Goal: Feedback & Contribution: Contribute content

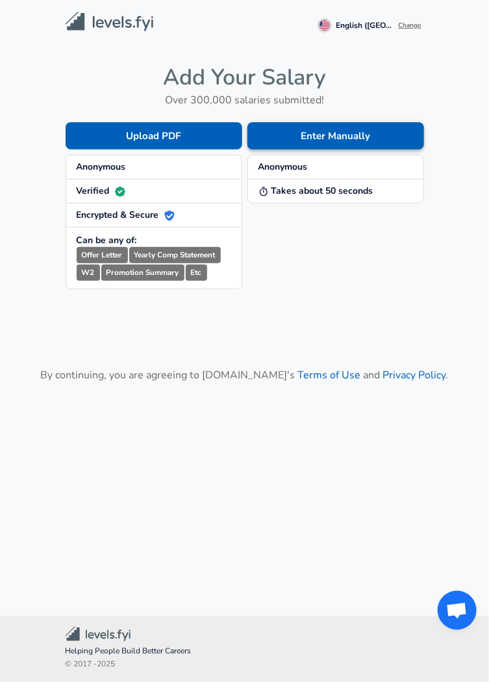
click at [340, 129] on button "Enter Manually" at bounding box center [336, 135] width 177 height 27
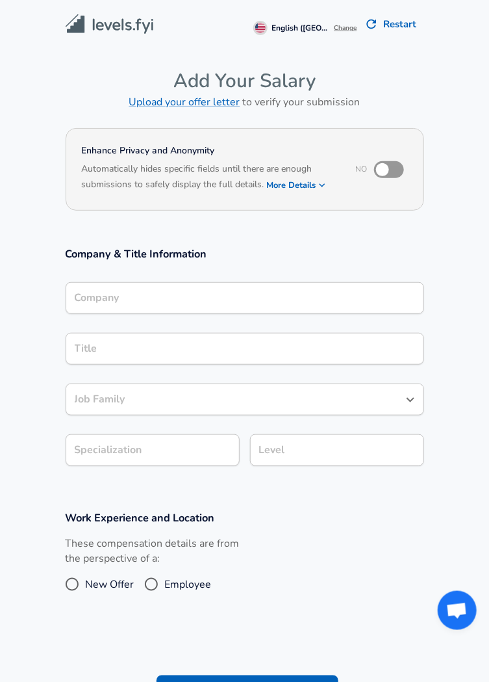
click at [248, 301] on div "Company" at bounding box center [245, 298] width 359 height 32
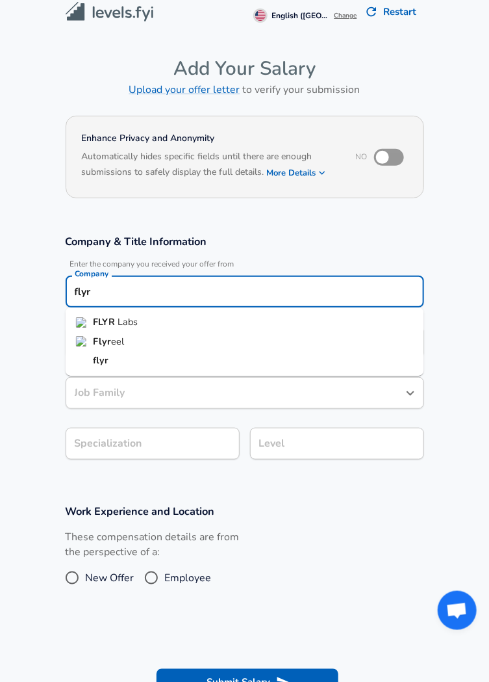
click at [131, 318] on span "Labs" at bounding box center [128, 321] width 20 height 13
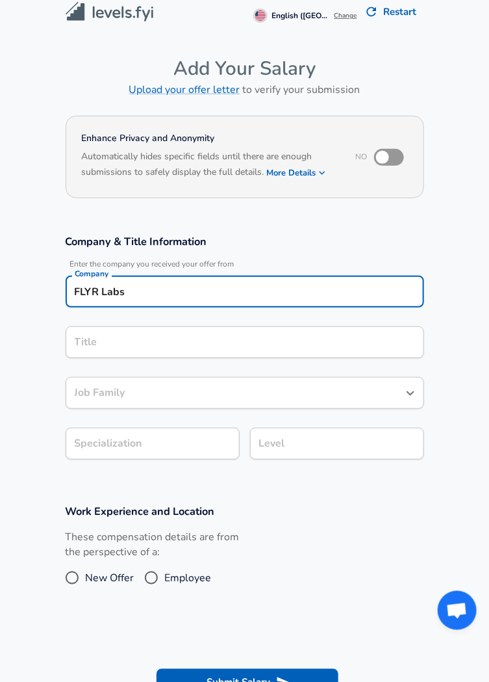
type input "FLYR Labs"
click at [142, 335] on input "Title" at bounding box center [244, 342] width 347 height 20
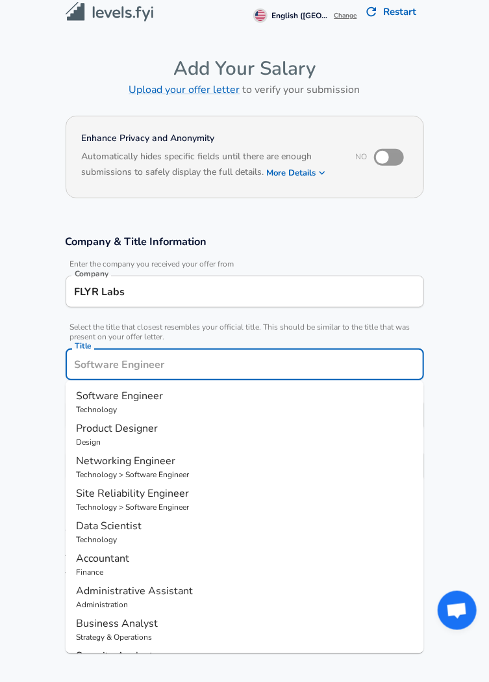
scroll to position [38, 0]
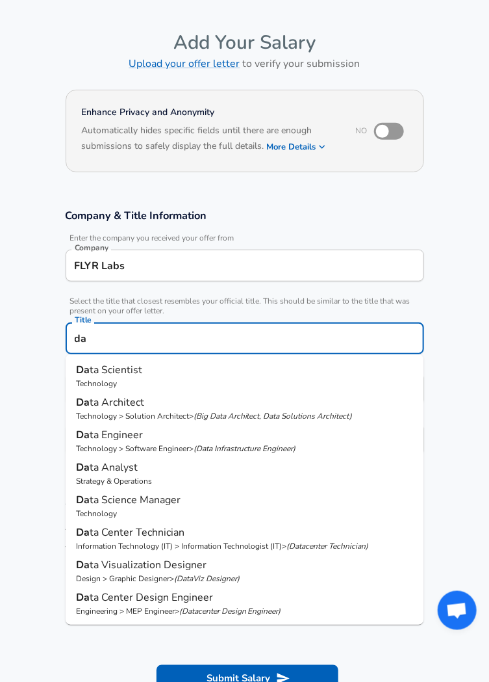
click at [159, 370] on p "Da ta Scientist" at bounding box center [245, 370] width 338 height 16
type input "Data Scientist"
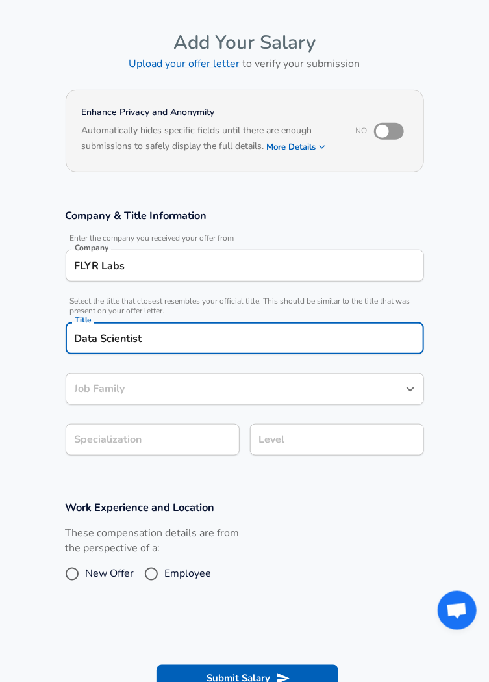
type input "Data Scientist"
click at [170, 429] on body "We value your privacy We use cookies to enhance your browsing experience, serve…" at bounding box center [244, 303] width 489 height 682
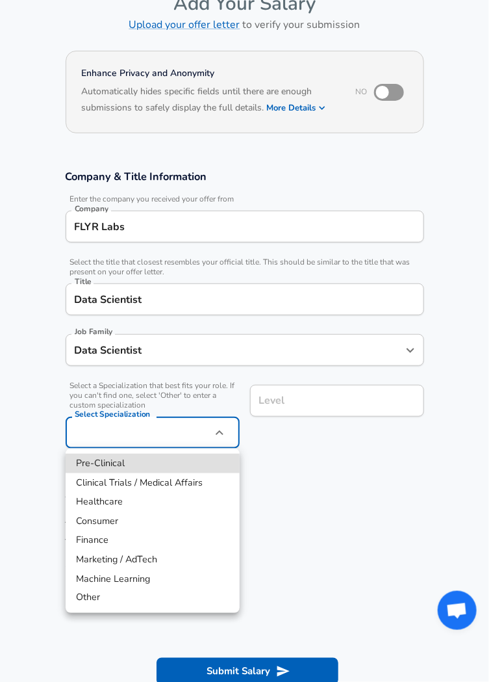
click at [128, 541] on li "Finance" at bounding box center [153, 539] width 174 height 19
type input "Finance"
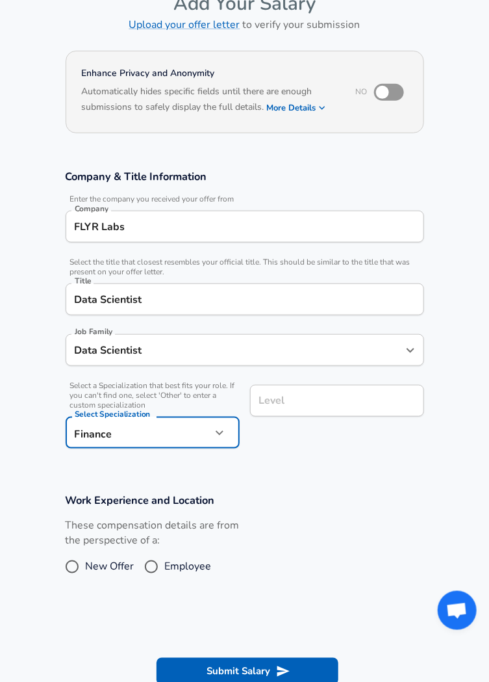
click at [160, 563] on input "Employee" at bounding box center [151, 566] width 27 height 21
radio input "true"
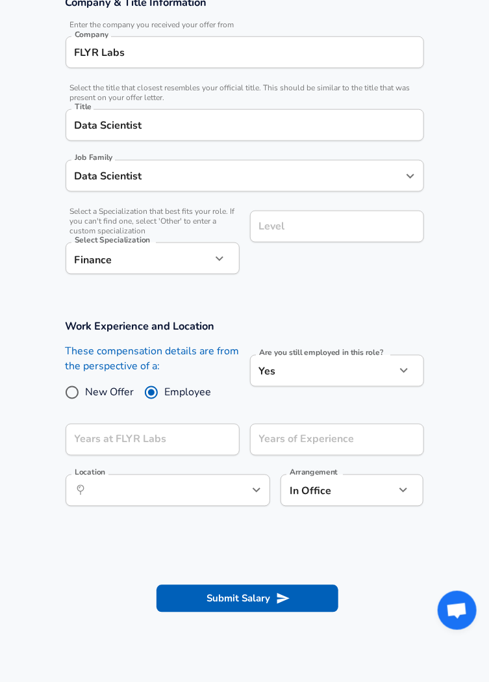
scroll to position [257, 0]
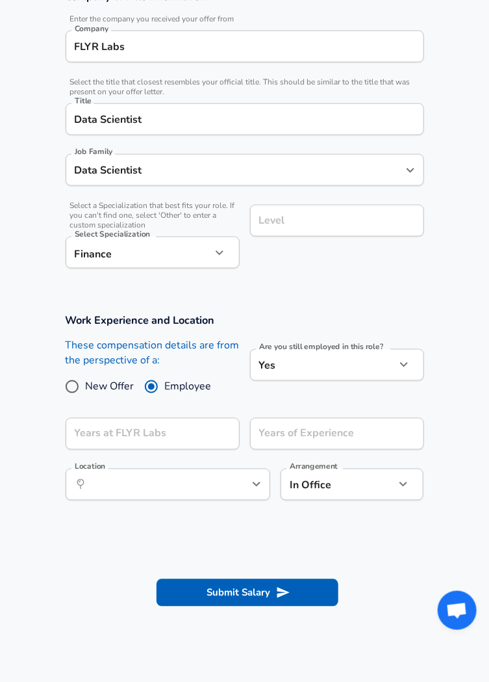
click at [294, 355] on body "We value your privacy We use cookies to enhance your browsing experience, serve…" at bounding box center [244, 84] width 489 height 682
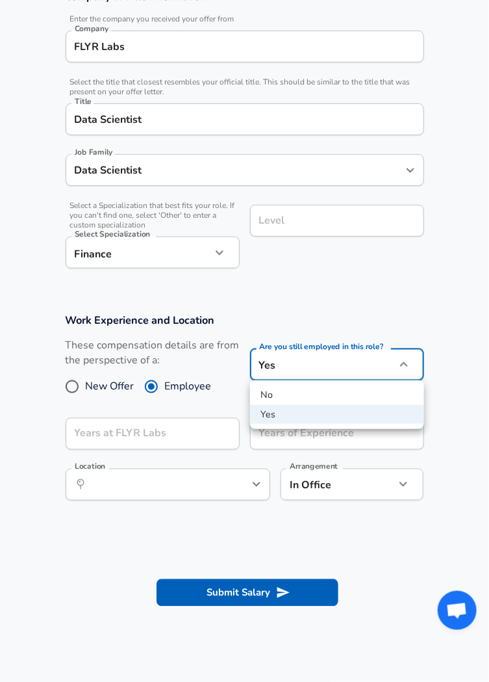
click at [280, 391] on li "No" at bounding box center [337, 394] width 174 height 19
type input "no"
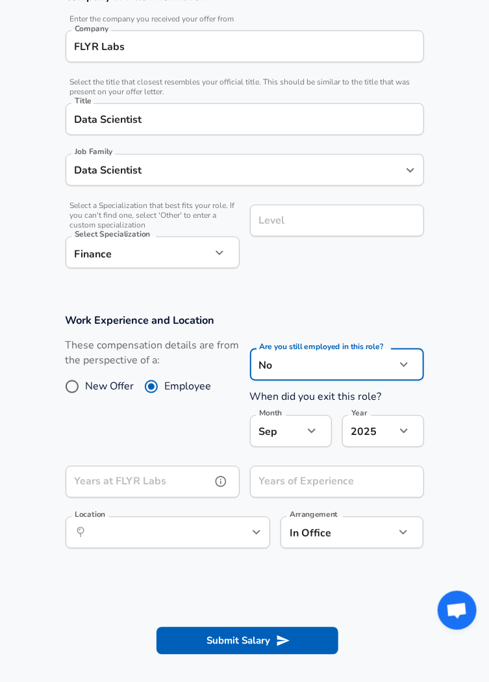
click at [188, 481] on input "Years at FLYR Labs" at bounding box center [139, 482] width 146 height 32
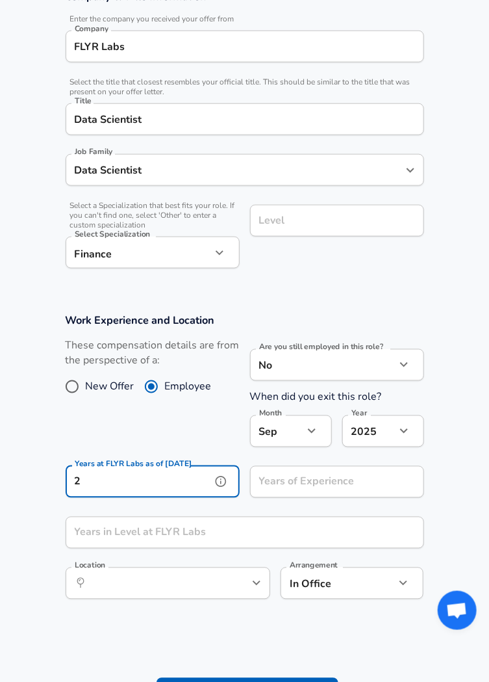
type input "2"
click at [283, 477] on input "Years of Experience" at bounding box center [323, 482] width 146 height 32
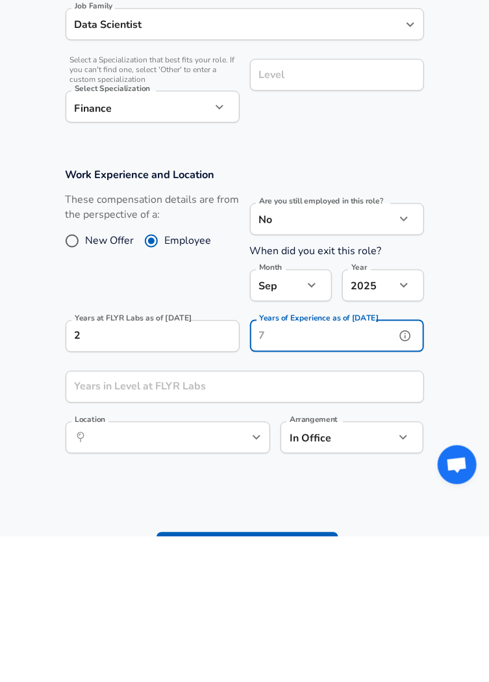
type input "1"
type input "2"
click at [236, 525] on input "Years in Level at FLYR Labs" at bounding box center [231, 533] width 330 height 32
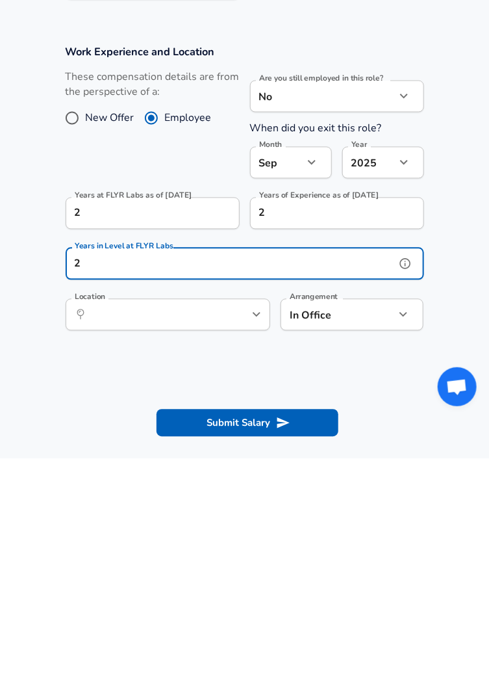
scroll to position [302, 0]
click at [231, 522] on div "​ Location" at bounding box center [168, 538] width 205 height 32
type input "2"
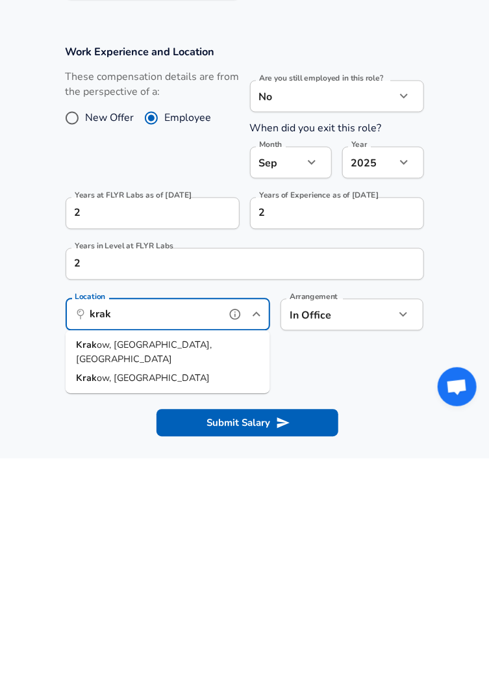
click at [151, 563] on span "ow, [GEOGRAPHIC_DATA], [GEOGRAPHIC_DATA]" at bounding box center [144, 575] width 136 height 27
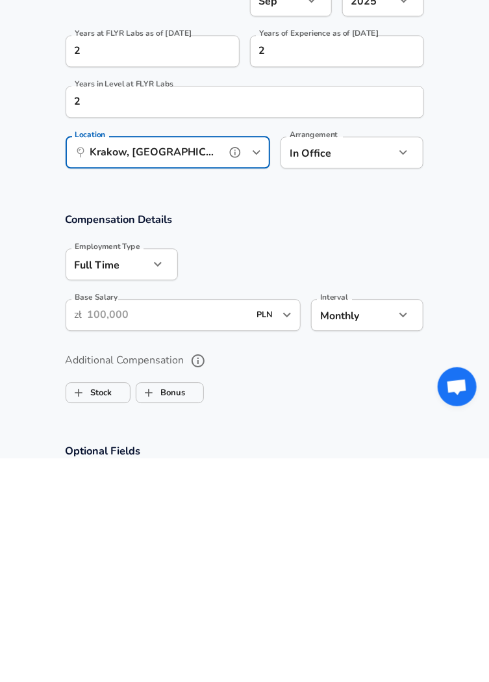
scroll to position [465, 0]
type input "Krakow, [GEOGRAPHIC_DATA], [GEOGRAPHIC_DATA]"
click at [199, 524] on input "Base Salary" at bounding box center [169, 538] width 162 height 32
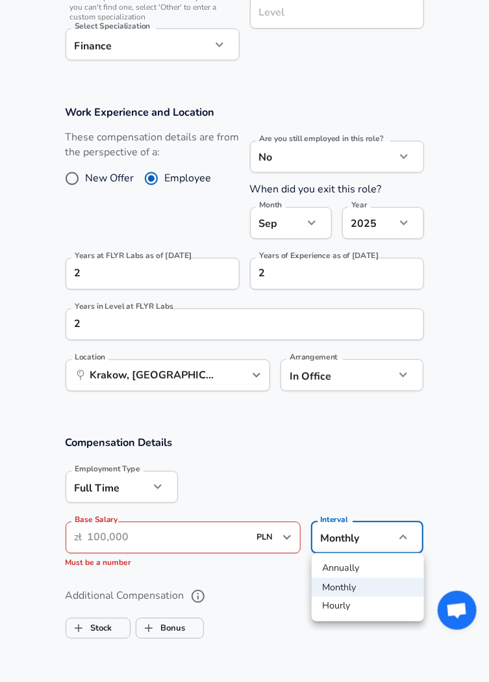
click at [187, 525] on div at bounding box center [244, 341] width 489 height 682
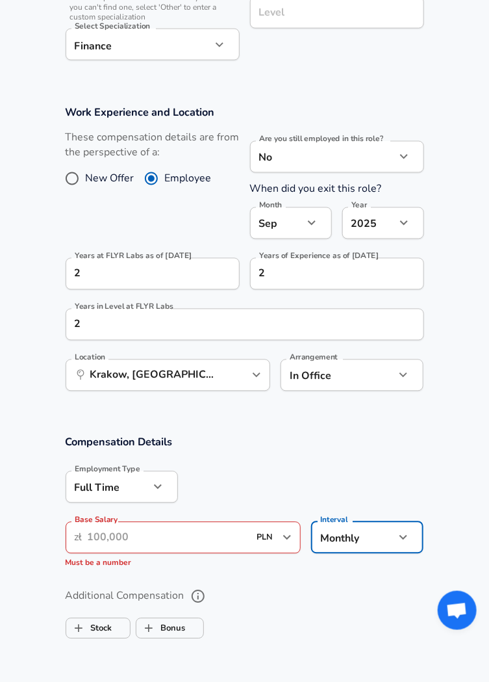
click at [166, 532] on input "Base Salary" at bounding box center [169, 538] width 162 height 32
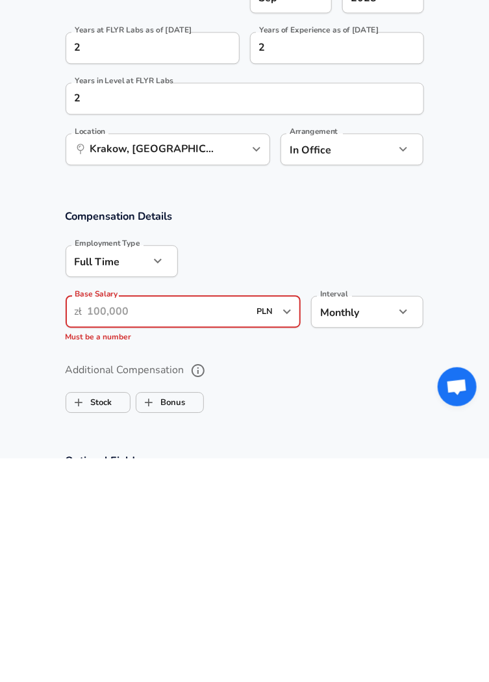
scroll to position [522, 0]
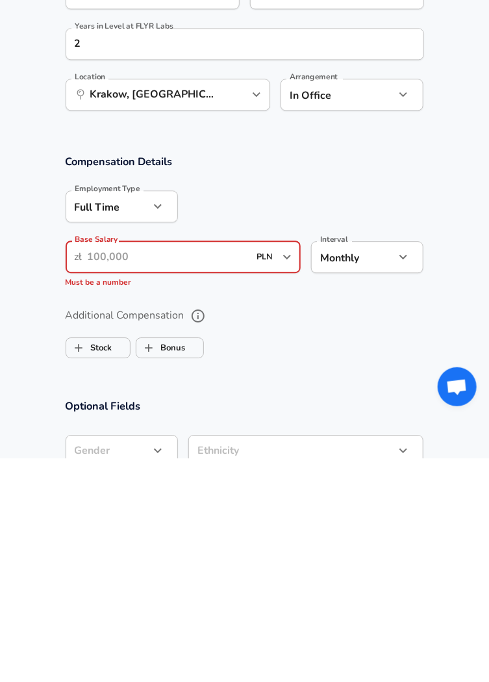
type input "2"
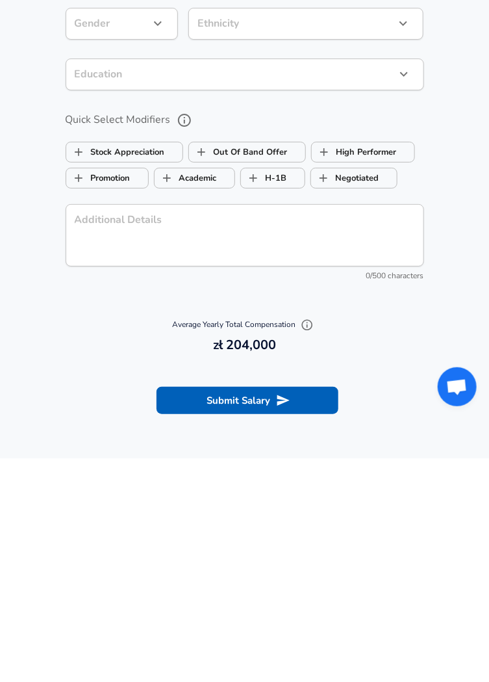
scroll to position [941, 0]
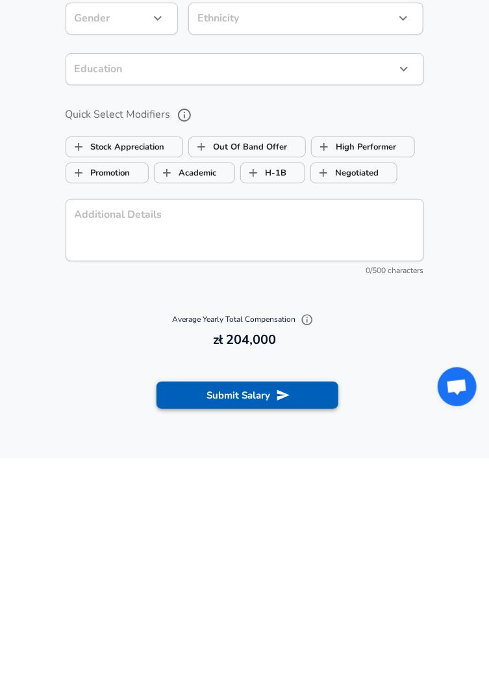
type input "17.000"
click at [258, 620] on button "Submit Salary" at bounding box center [248, 618] width 182 height 27
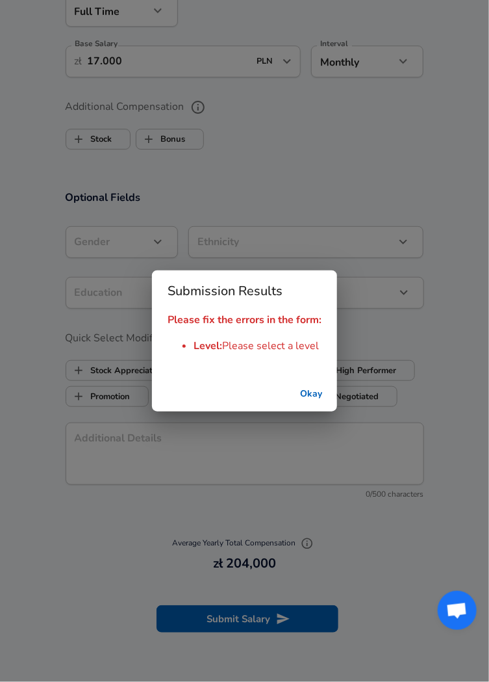
click at [309, 406] on button "Okay" at bounding box center [311, 394] width 42 height 24
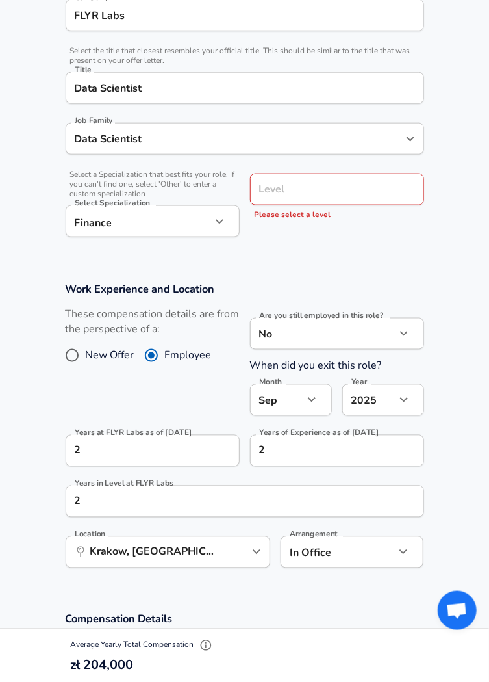
click at [318, 185] on input "Level" at bounding box center [337, 189] width 162 height 20
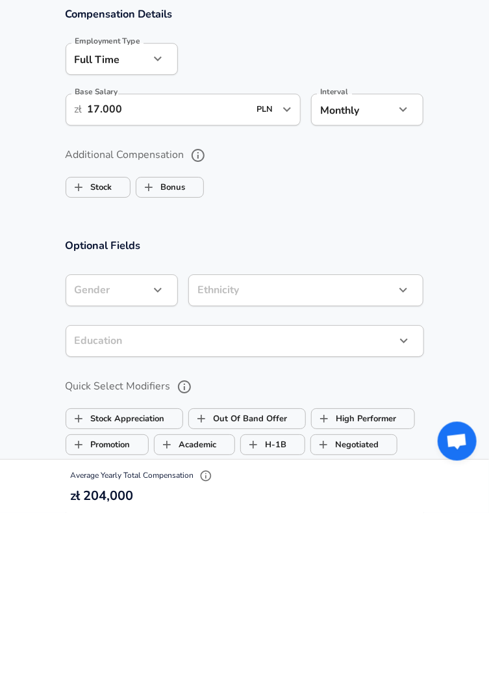
scroll to position [0, 0]
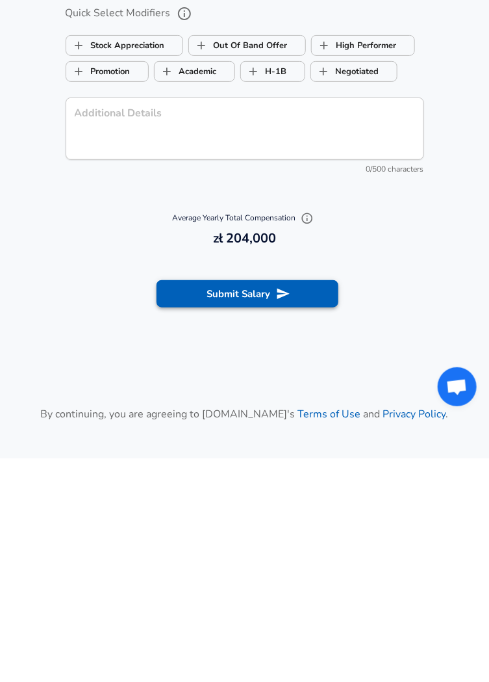
type input "l2"
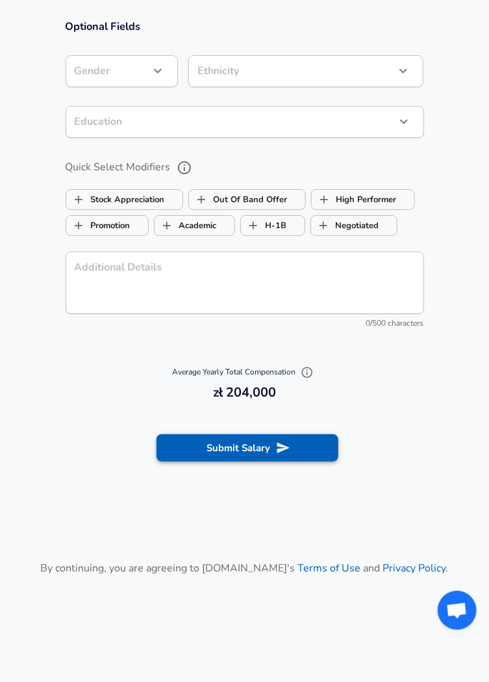
scroll to position [1125, 0]
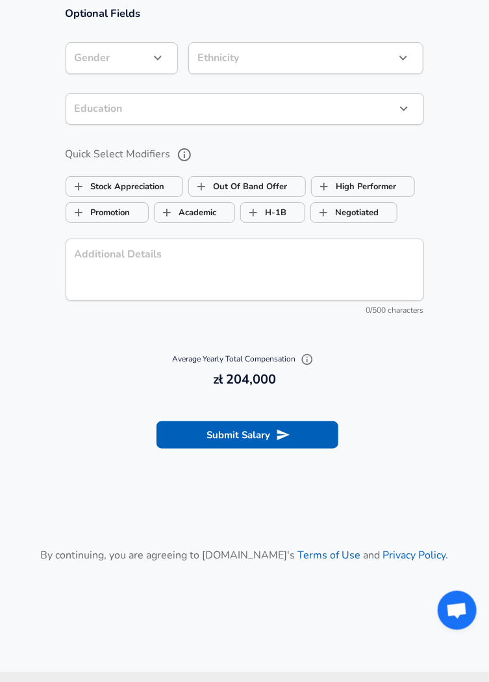
click at [237, 296] on div "x Additional Details" at bounding box center [245, 269] width 359 height 62
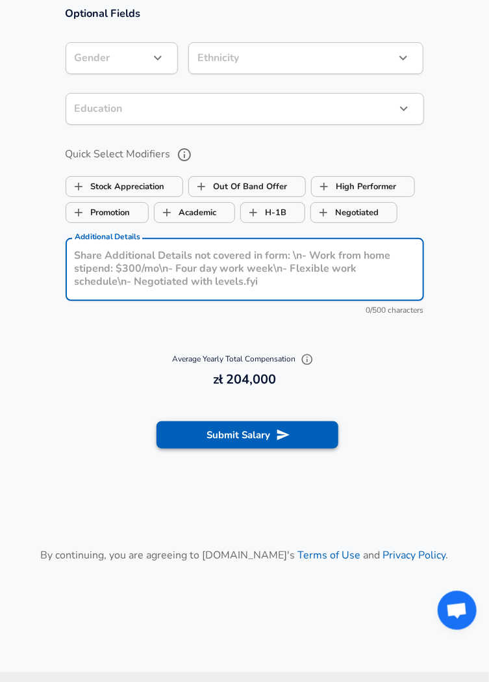
click at [246, 444] on button "Submit Salary" at bounding box center [248, 434] width 182 height 27
